Goal: Register for event/course

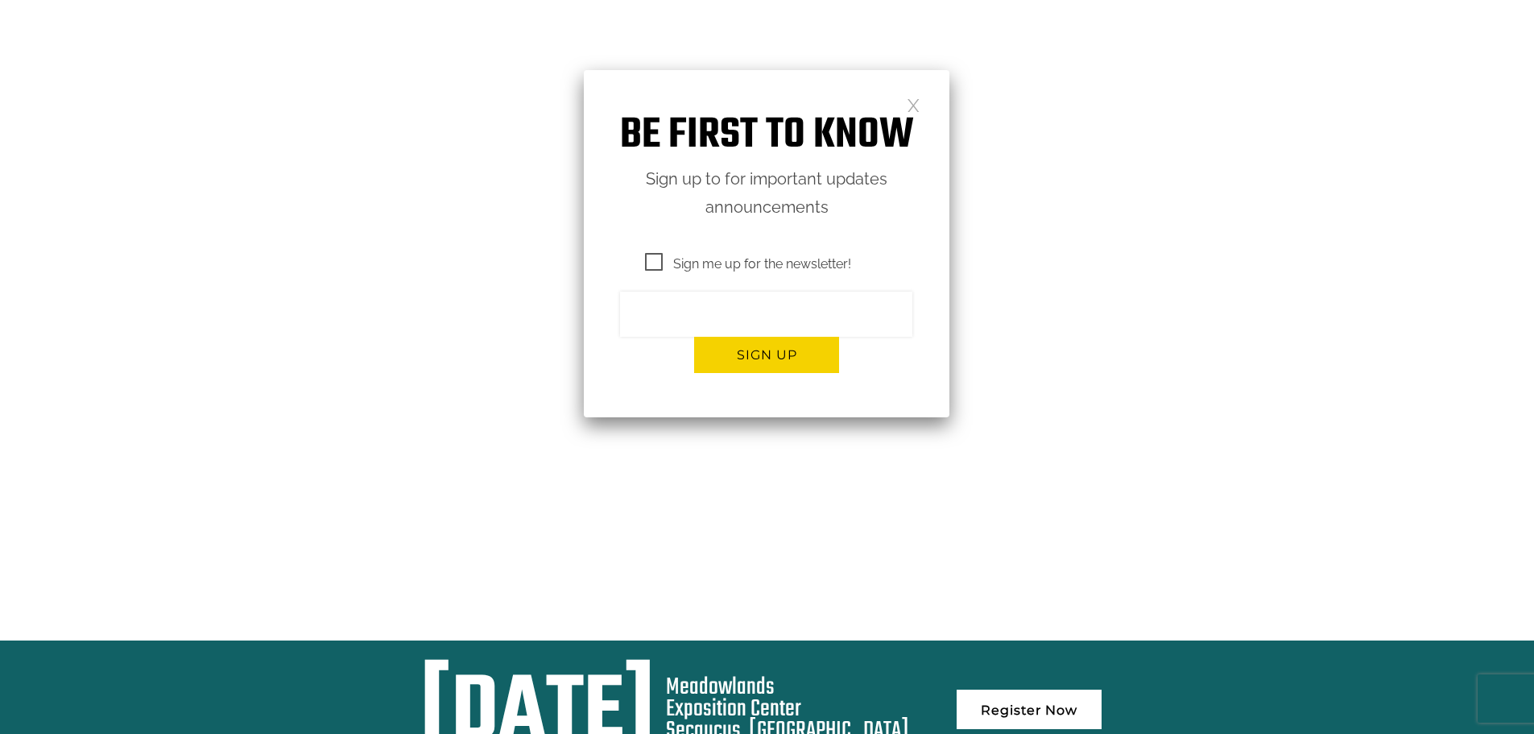
scroll to position [403, 0]
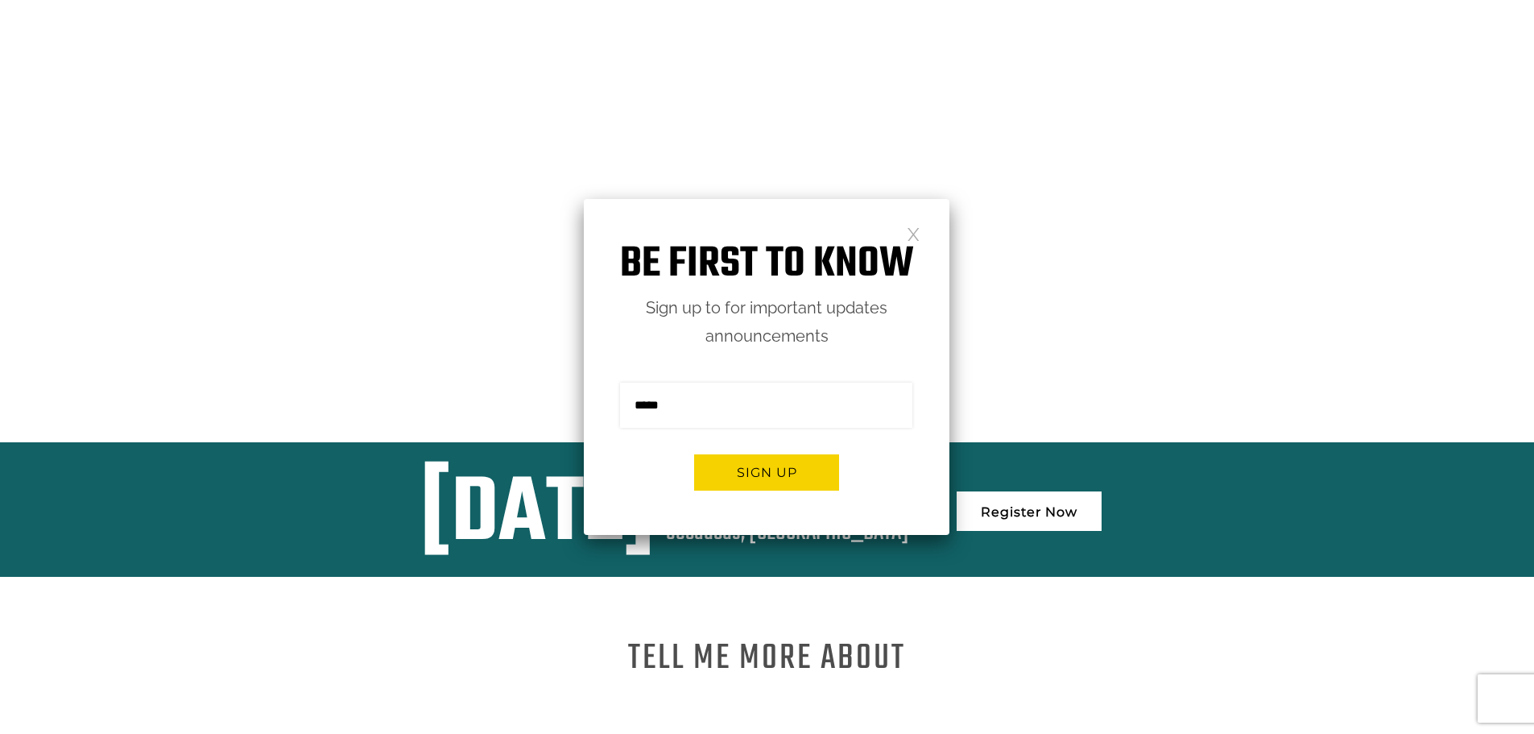
click at [915, 236] on link at bounding box center [914, 233] width 14 height 14
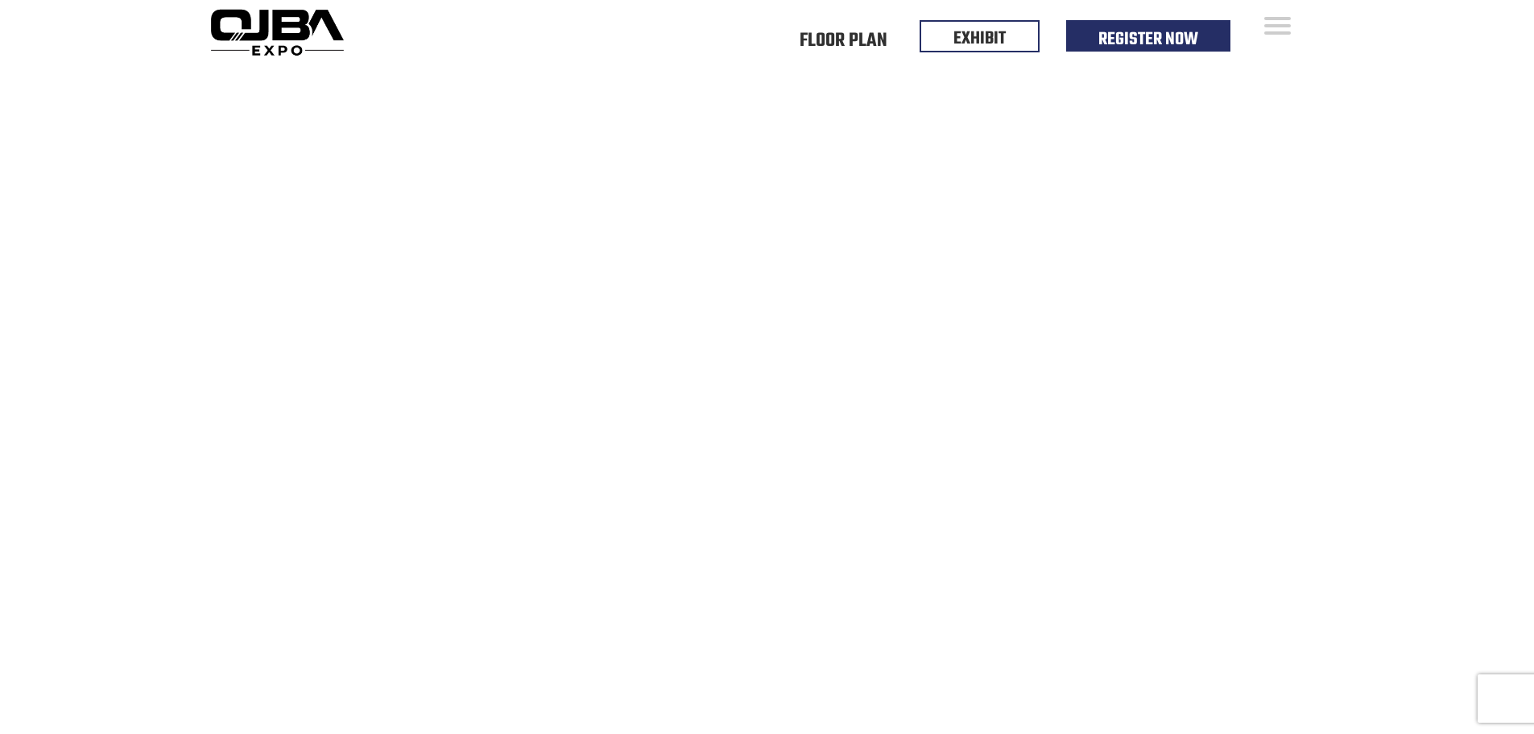
scroll to position [0, 0]
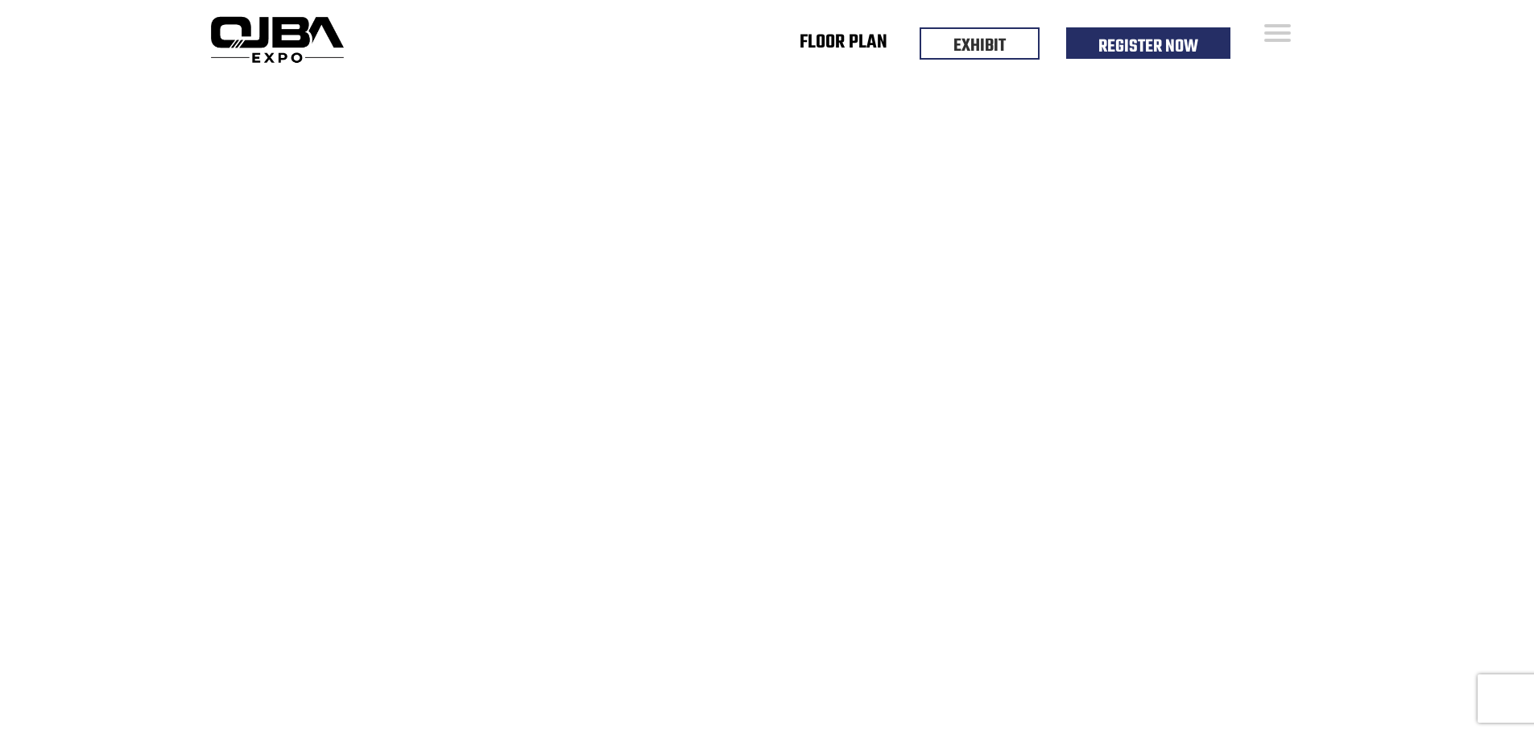
click at [829, 48] on link "Floor Plan" at bounding box center [844, 46] width 88 height 6
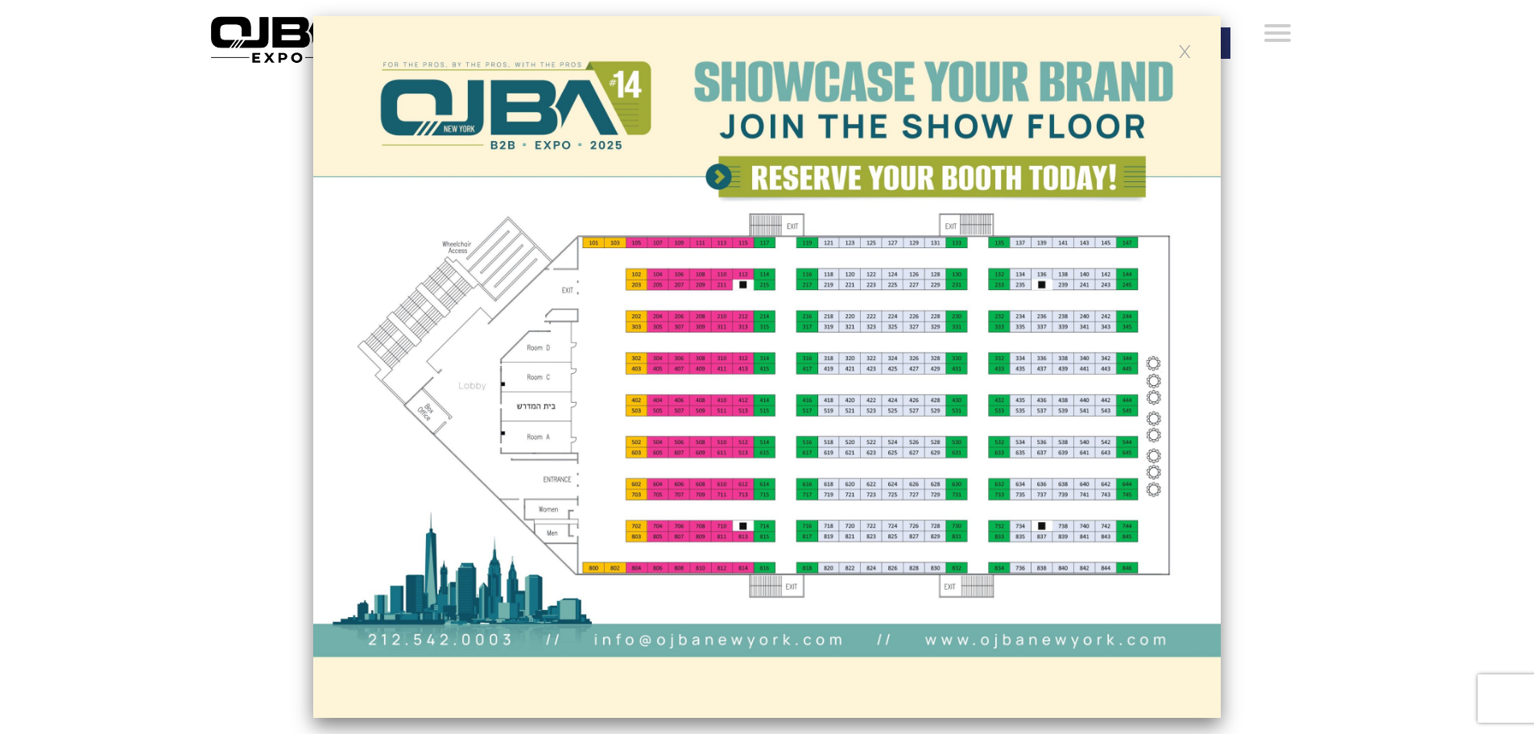
click at [713, 490] on img at bounding box center [766, 366] width 907 height 701
click at [1185, 47] on link at bounding box center [1185, 50] width 14 height 14
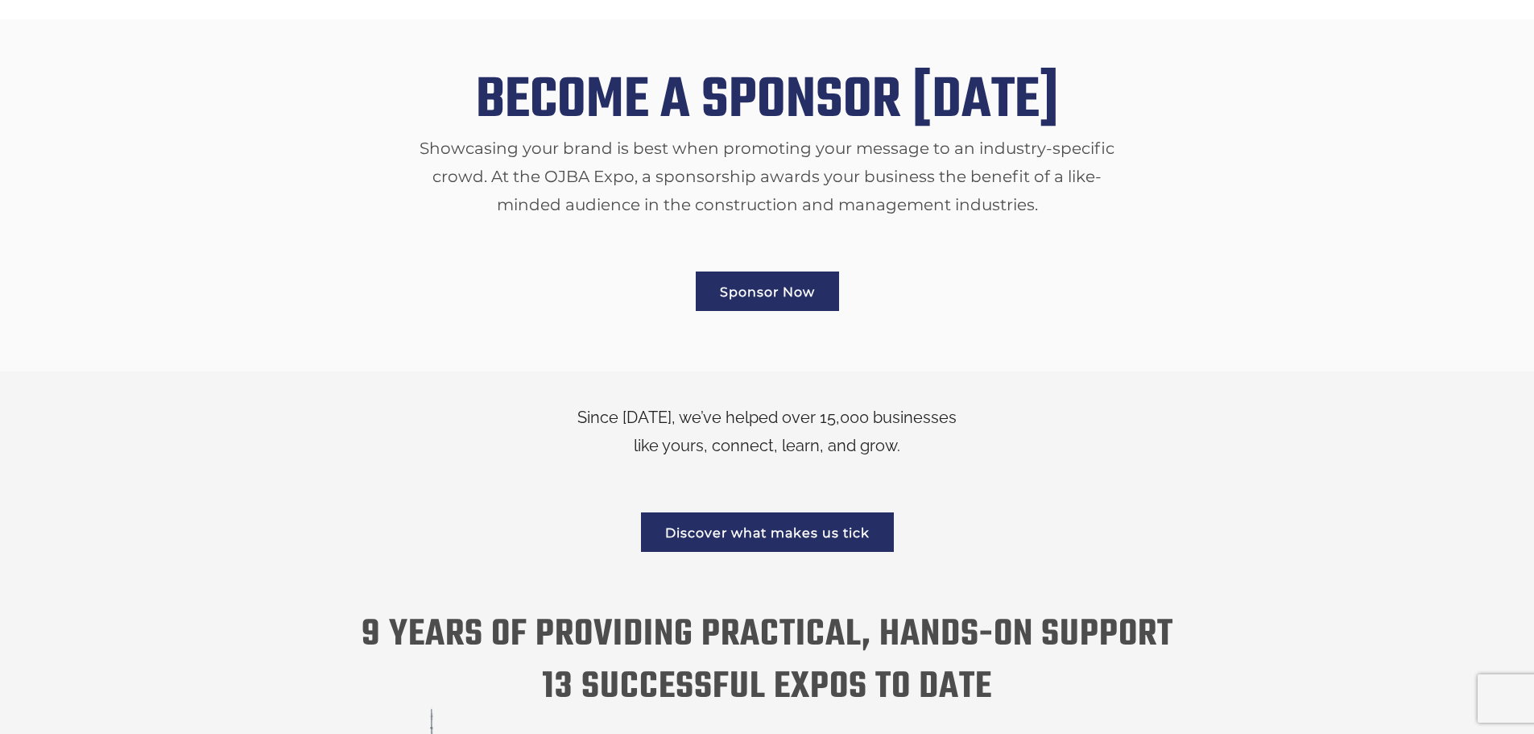
scroll to position [2469, 0]
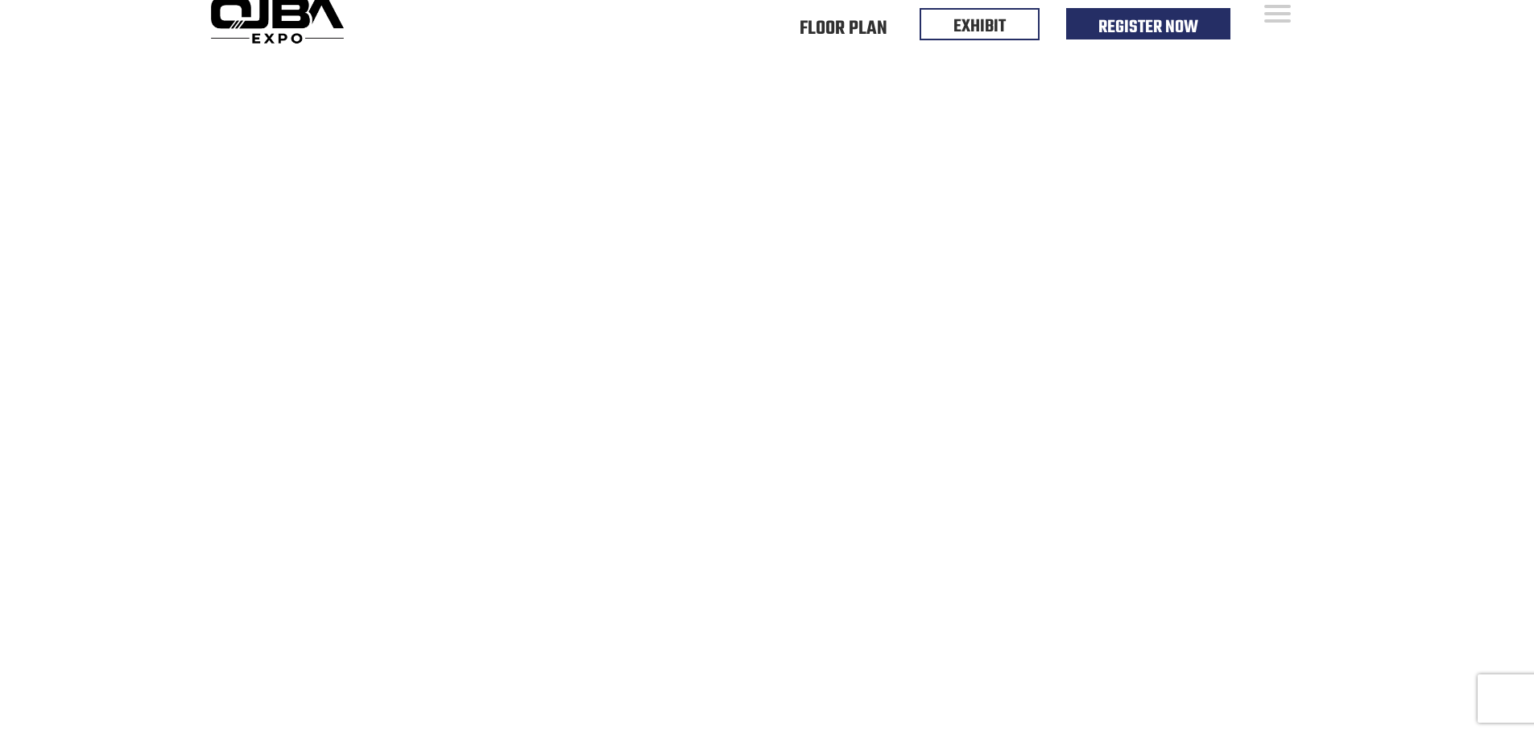
scroll to position [0, 0]
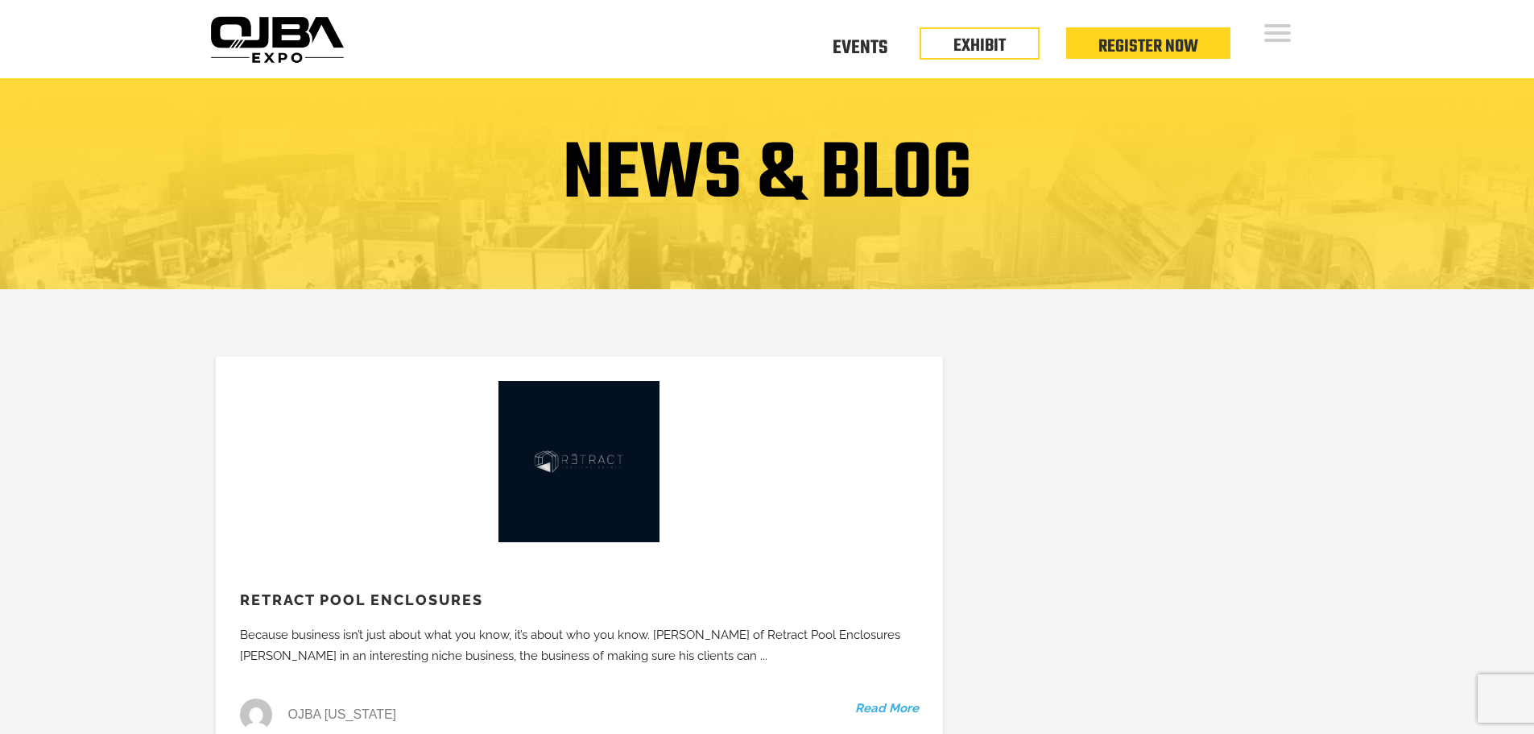
click at [791, 176] on h1 "NEWS & BLOG" at bounding box center [767, 175] width 408 height 82
click at [258, 24] on img at bounding box center [277, 39] width 147 height 58
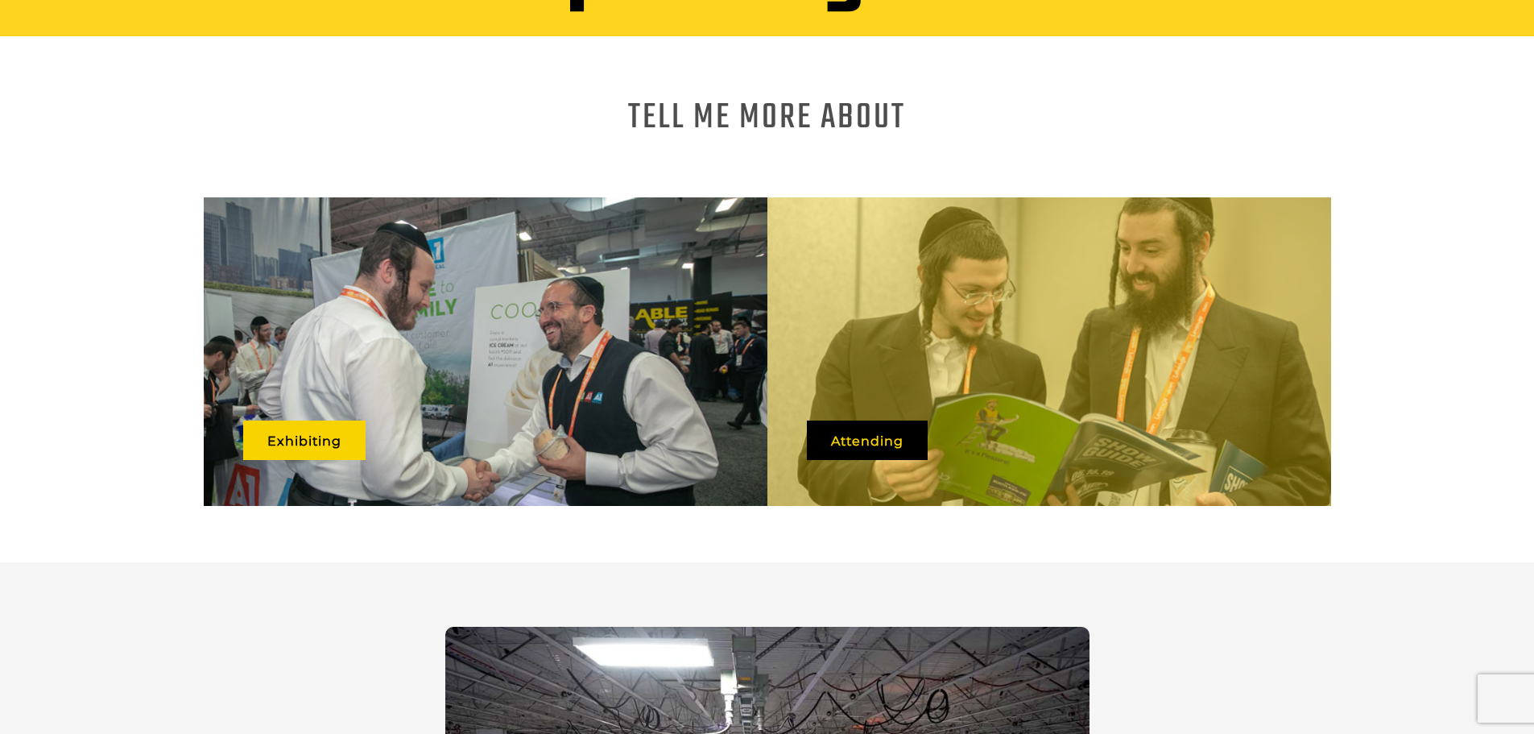
scroll to position [940, 0]
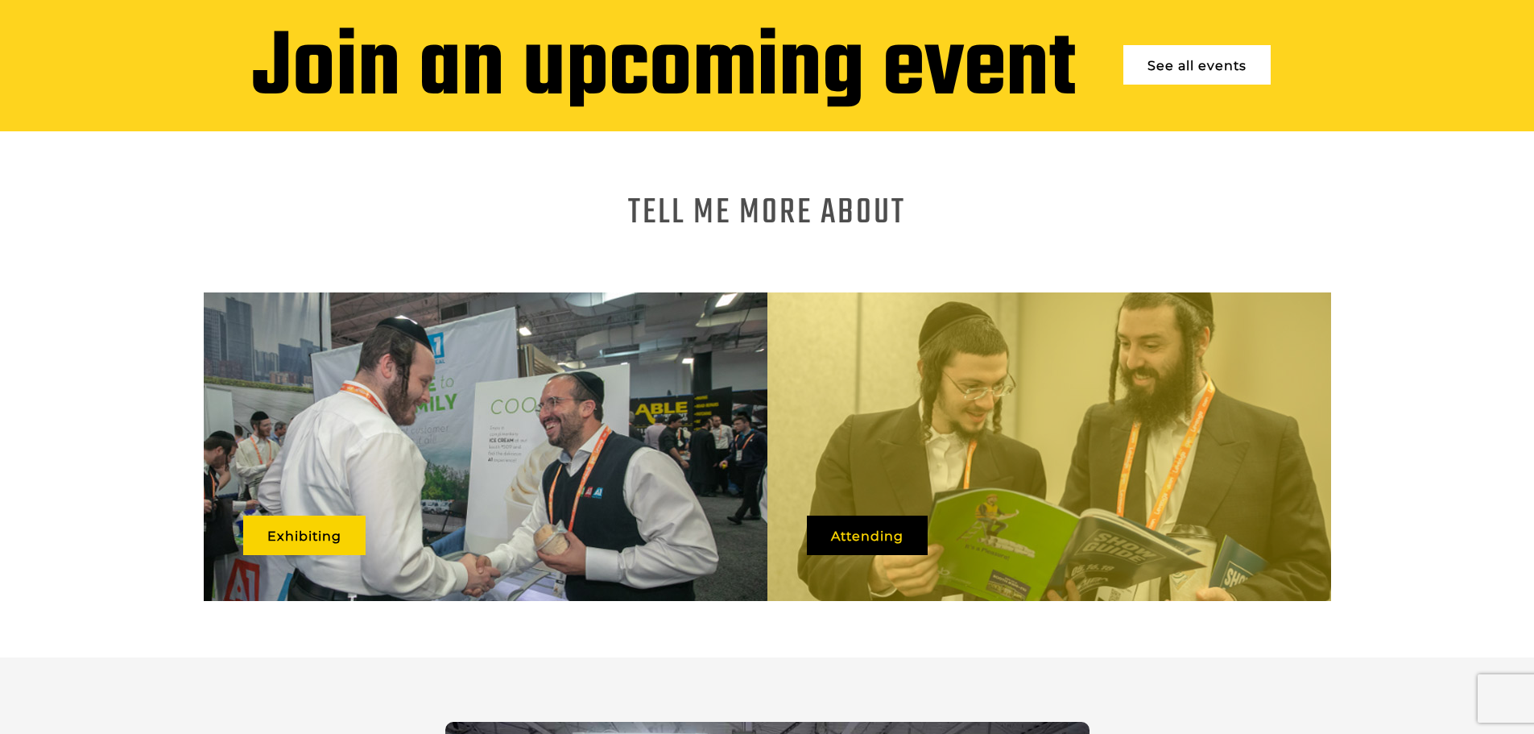
scroll to position [805, 0]
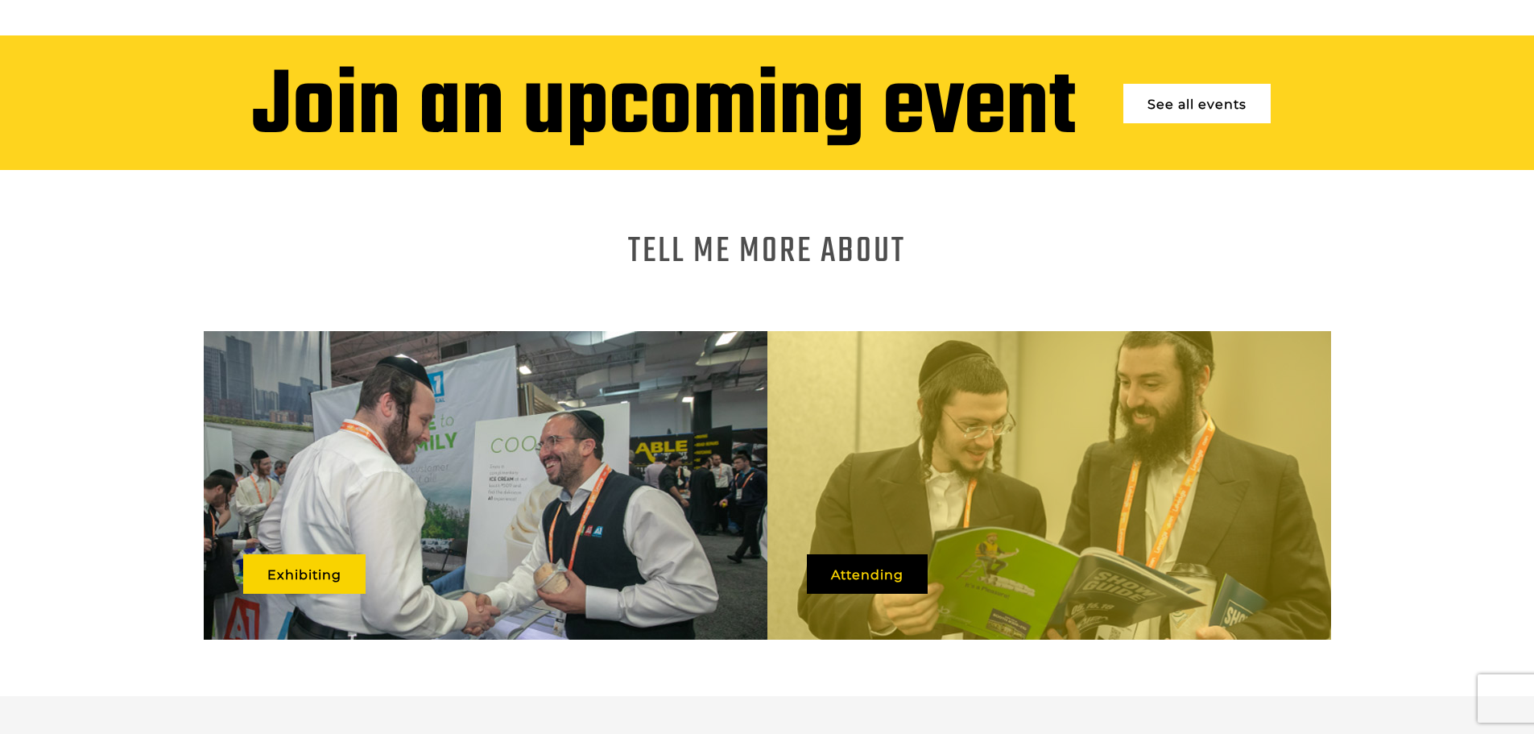
drag, startPoint x: 674, startPoint y: 348, endPoint x: 817, endPoint y: 366, distance: 144.5
drag, startPoint x: 767, startPoint y: 351, endPoint x: 696, endPoint y: 395, distance: 82.4
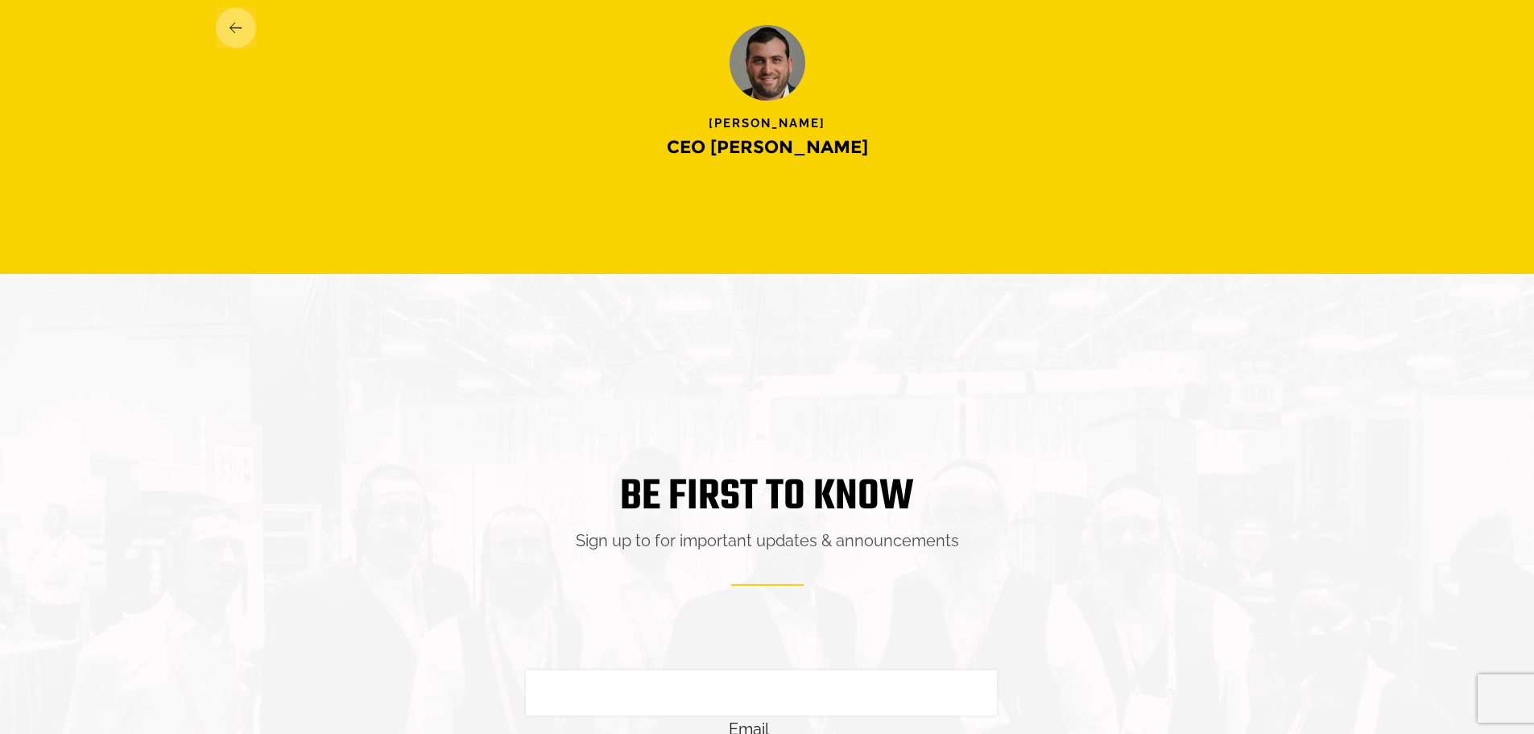
scroll to position [3296, 0]
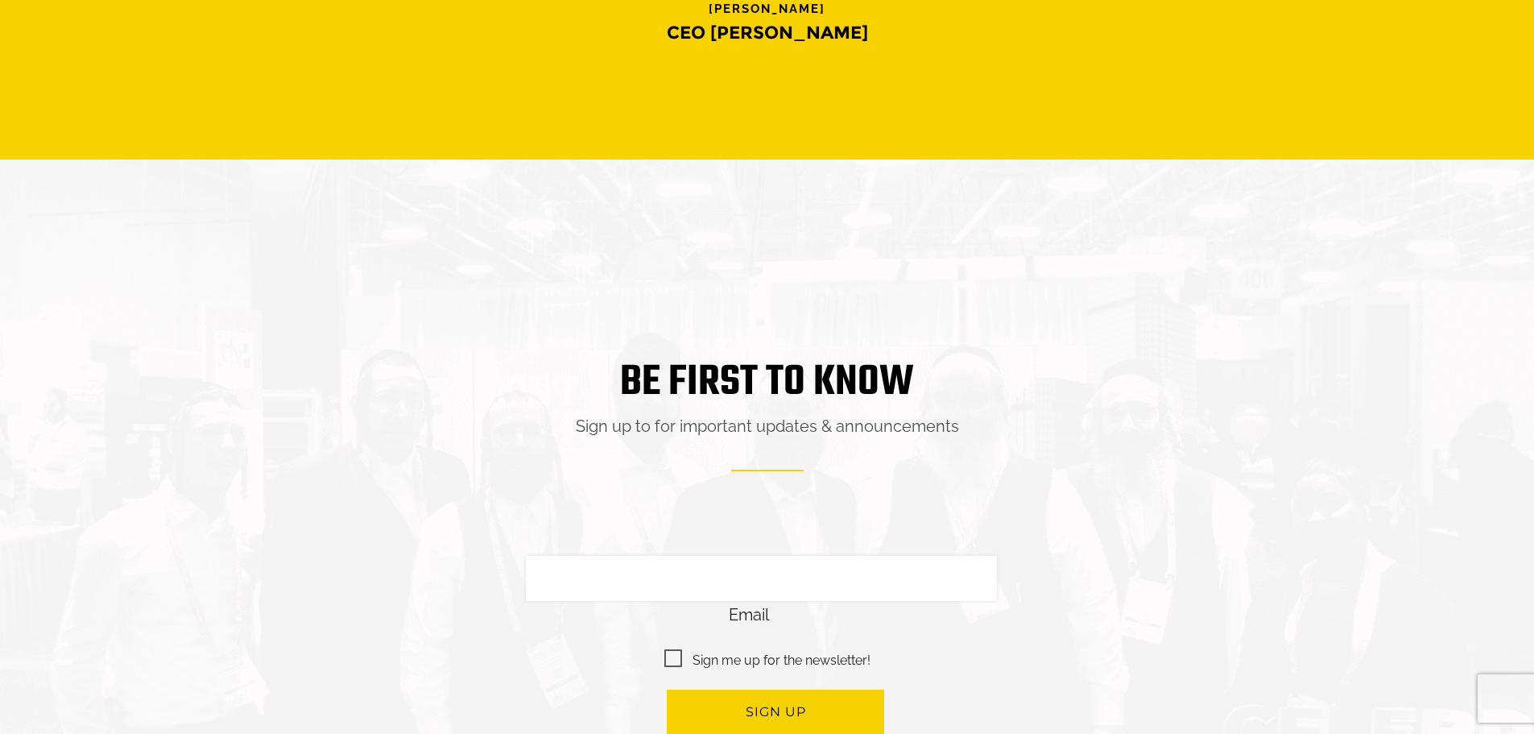
drag, startPoint x: 785, startPoint y: 166, endPoint x: 909, endPoint y: 179, distance: 124.7
click at [898, 179] on div "Be first to know Sign up to for important updates & announcements Email Sign me…" at bounding box center [767, 553] width 1534 height 789
click at [915, 177] on div "Be first to know Sign up to for important updates & announcements Email Sign me…" at bounding box center [767, 553] width 1534 height 789
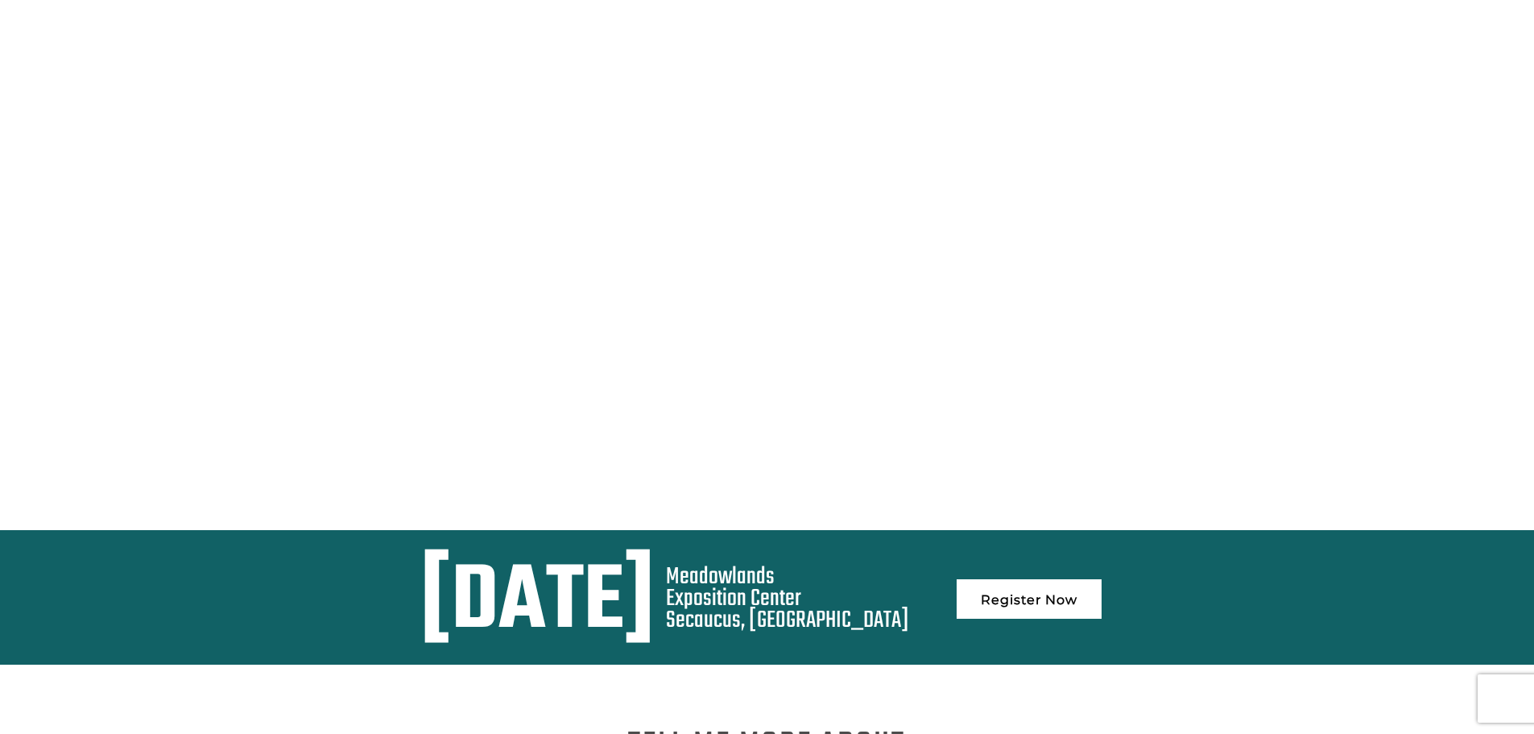
scroll to position [403, 0]
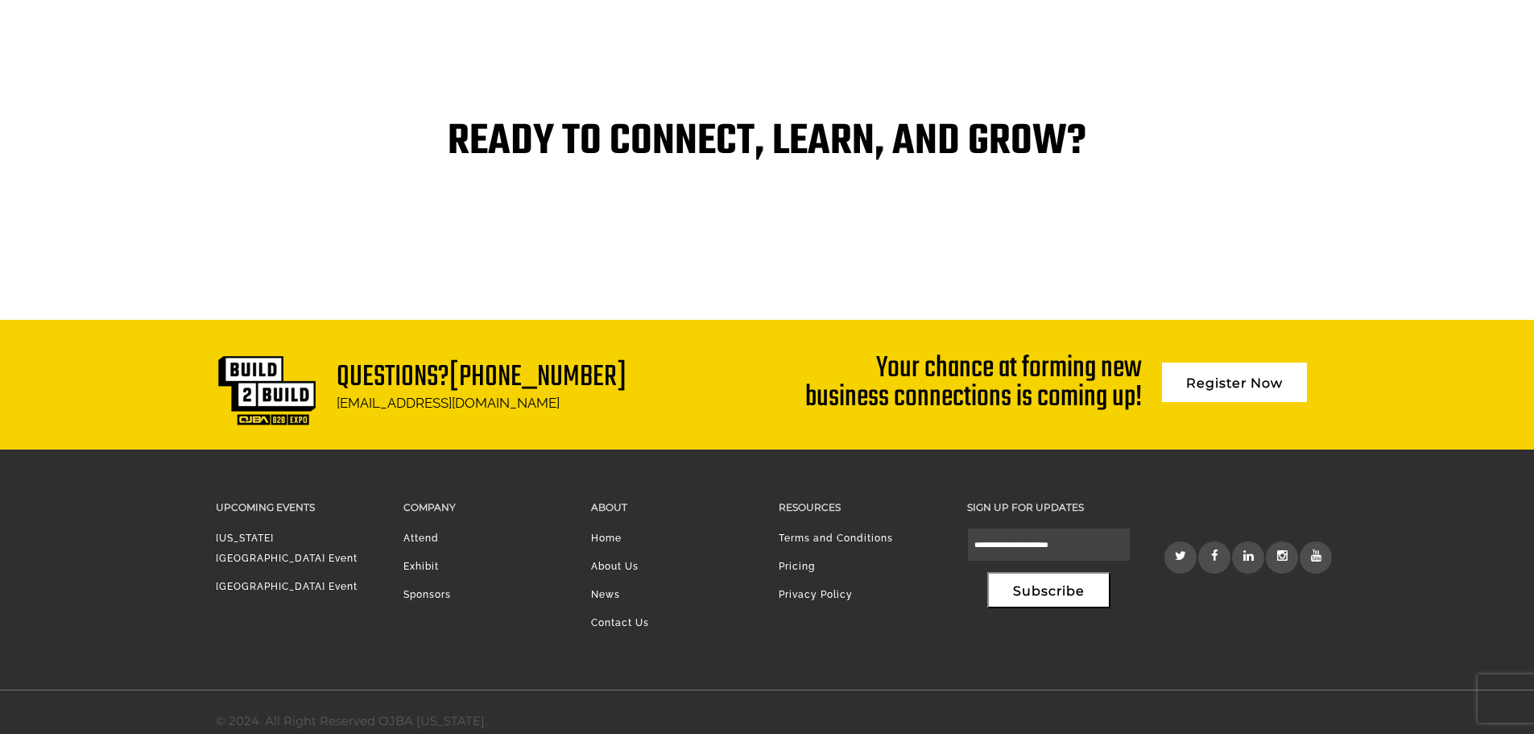
scroll to position [3373, 0]
